Goal: Find specific page/section: Find specific page/section

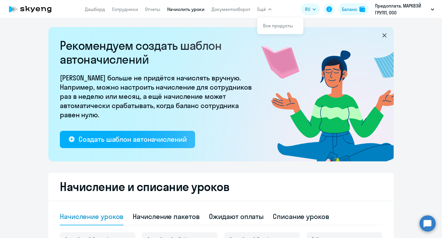
select select "10"
click at [359, 8] on button "Баланс" at bounding box center [353, 9] width 30 height 12
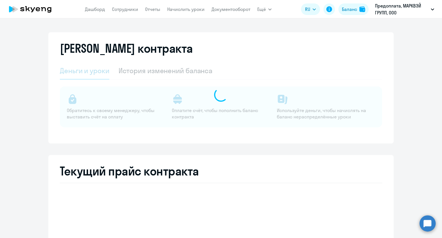
select select "english_adult_not_native_speaker"
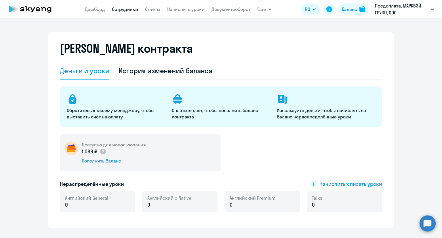
click at [123, 9] on link "Сотрудники" at bounding box center [125, 9] width 26 height 6
select select "30"
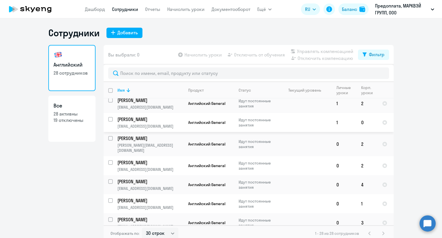
scroll to position [3, 0]
